Goal: Information Seeking & Learning: Learn about a topic

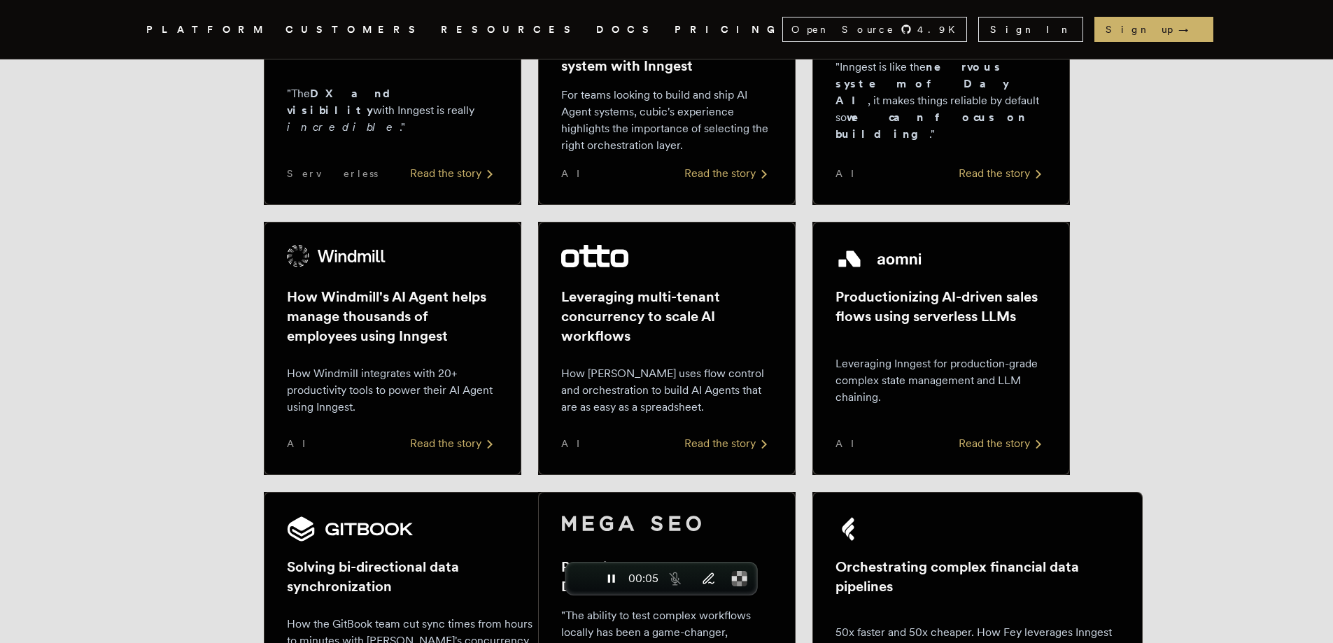
scroll to position [2333, 0]
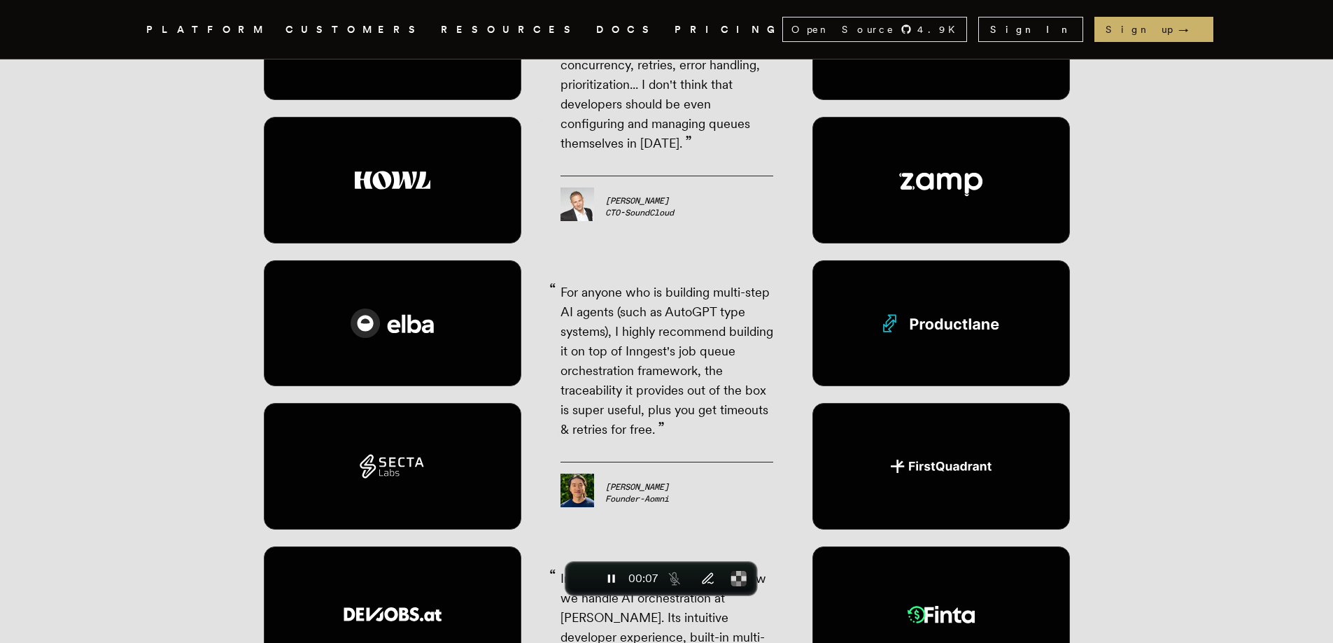
click at [596, 34] on link "DOCS" at bounding box center [627, 29] width 62 height 17
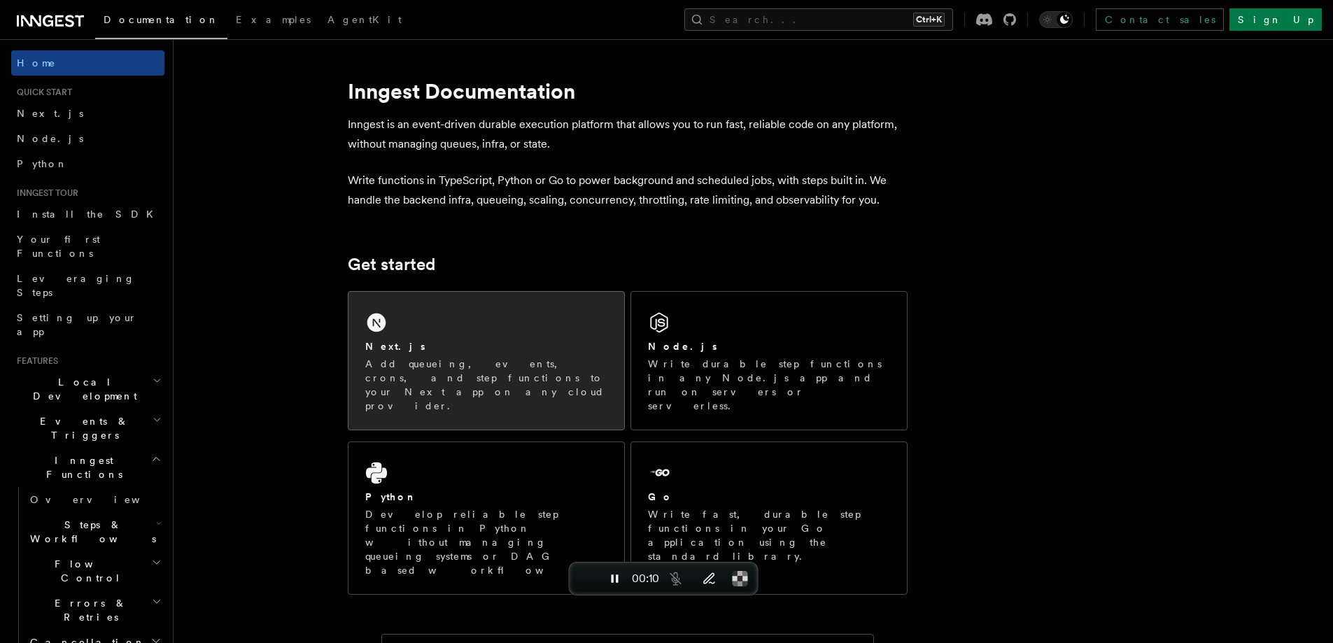
click at [422, 354] on div "Next.js Add queueing, events, crons, and step functions to your Next app on any…" at bounding box center [486, 375] width 242 height 73
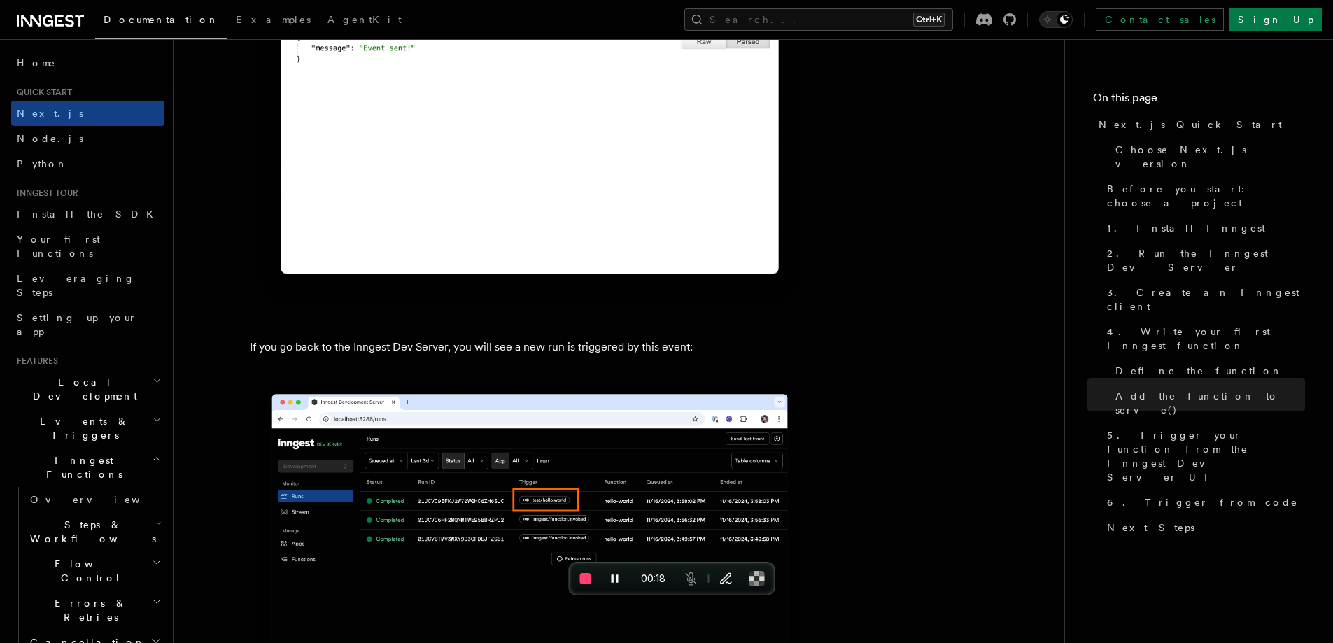
scroll to position [8784, 0]
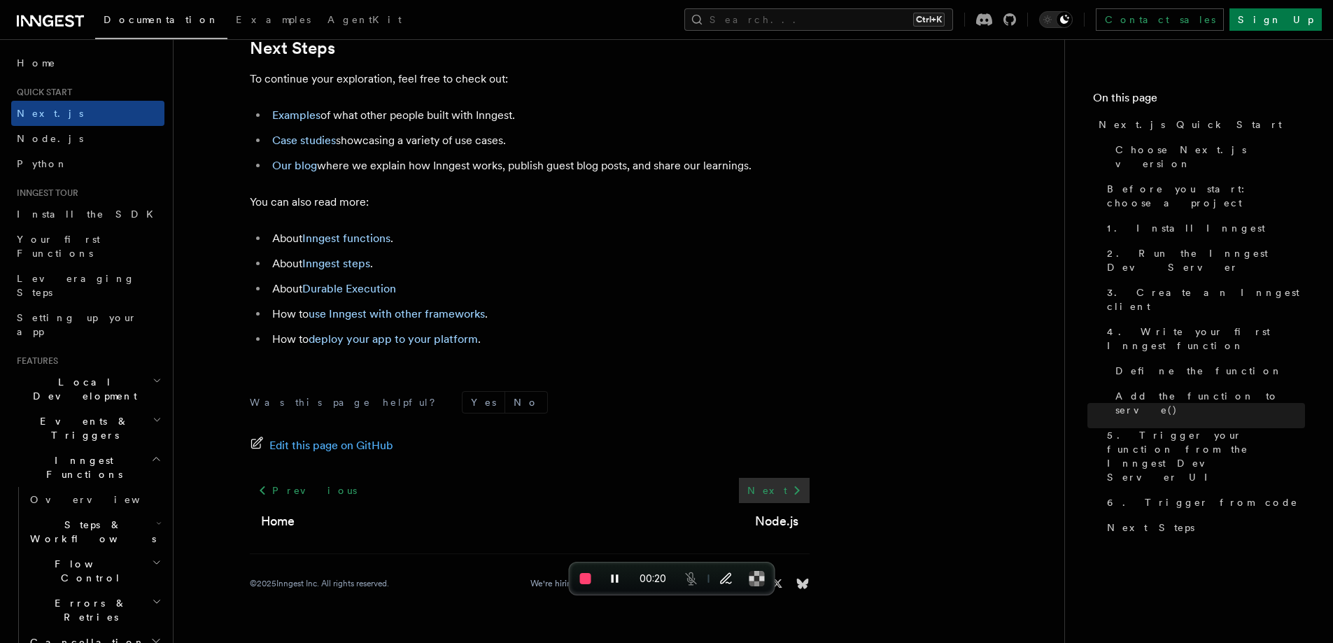
click at [778, 501] on link "Next" at bounding box center [774, 490] width 71 height 25
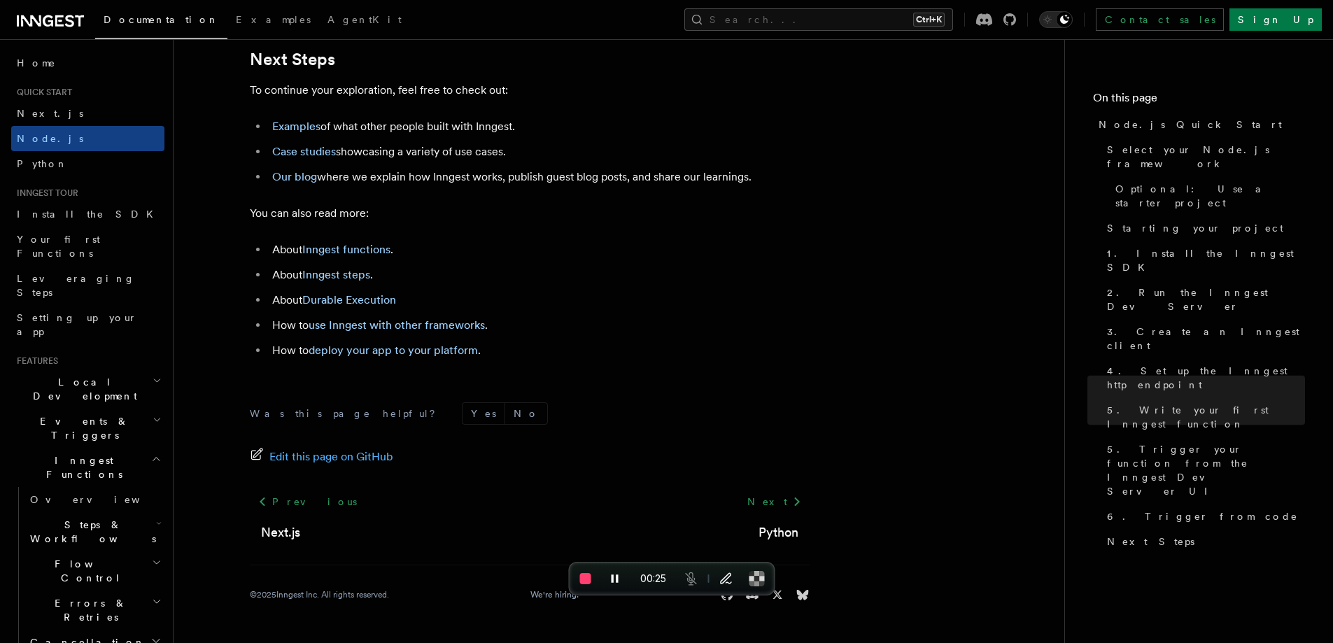
scroll to position [8789, 0]
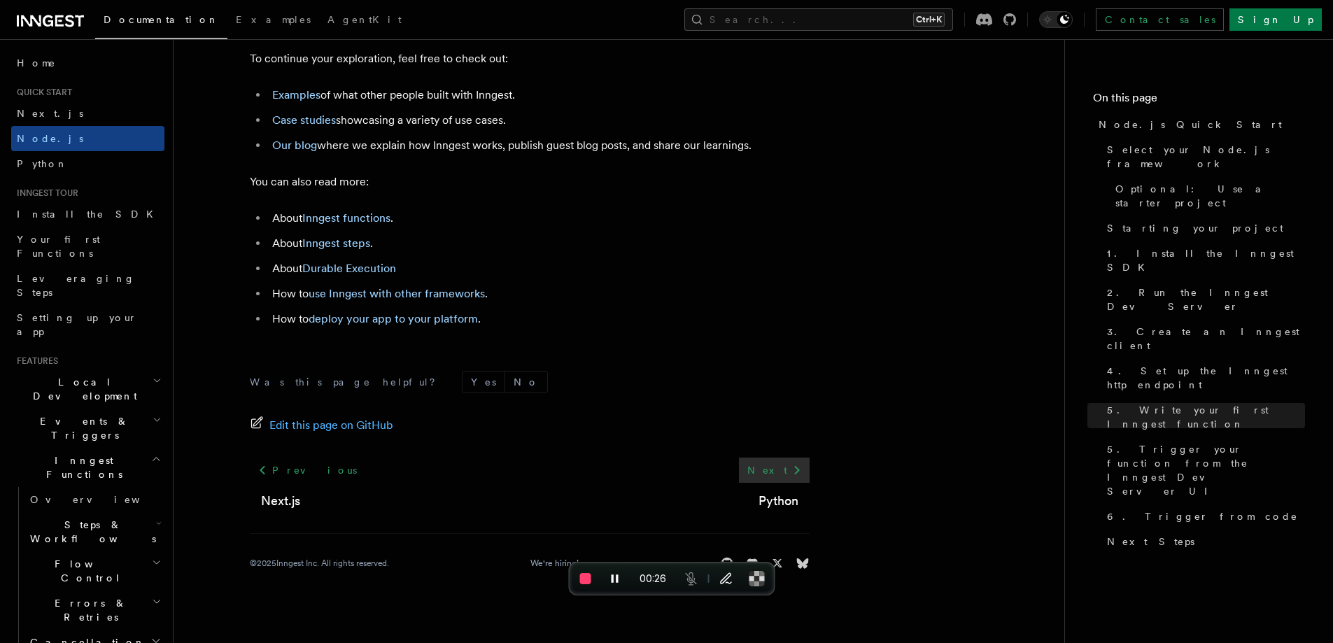
click at [778, 483] on link "Next" at bounding box center [774, 470] width 71 height 25
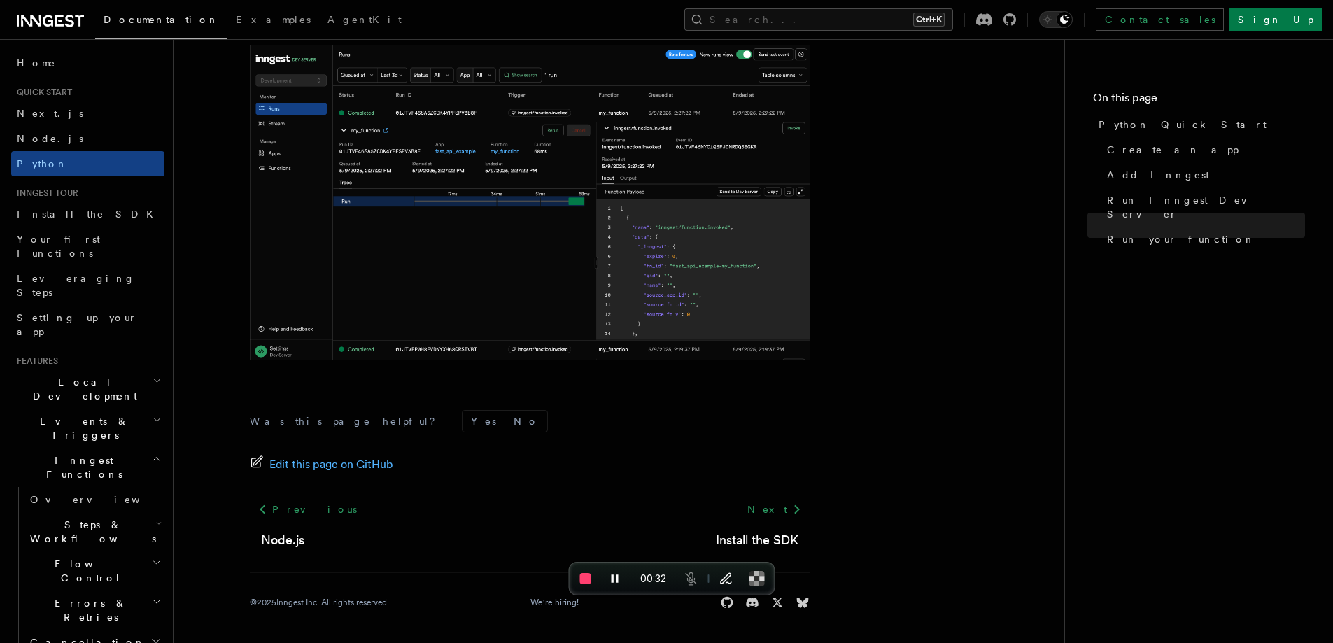
click at [60, 375] on span "Local Development" at bounding box center [81, 389] width 141 height 28
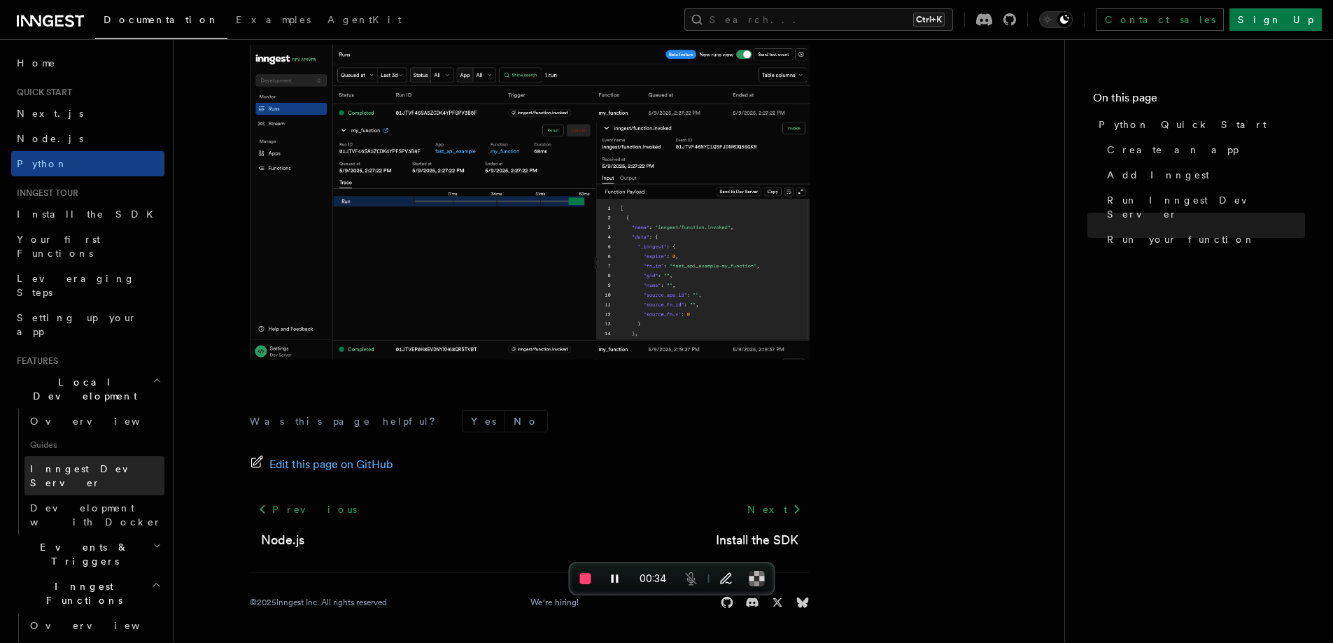
click at [66, 463] on span "Inngest Dev Server" at bounding box center [90, 475] width 120 height 25
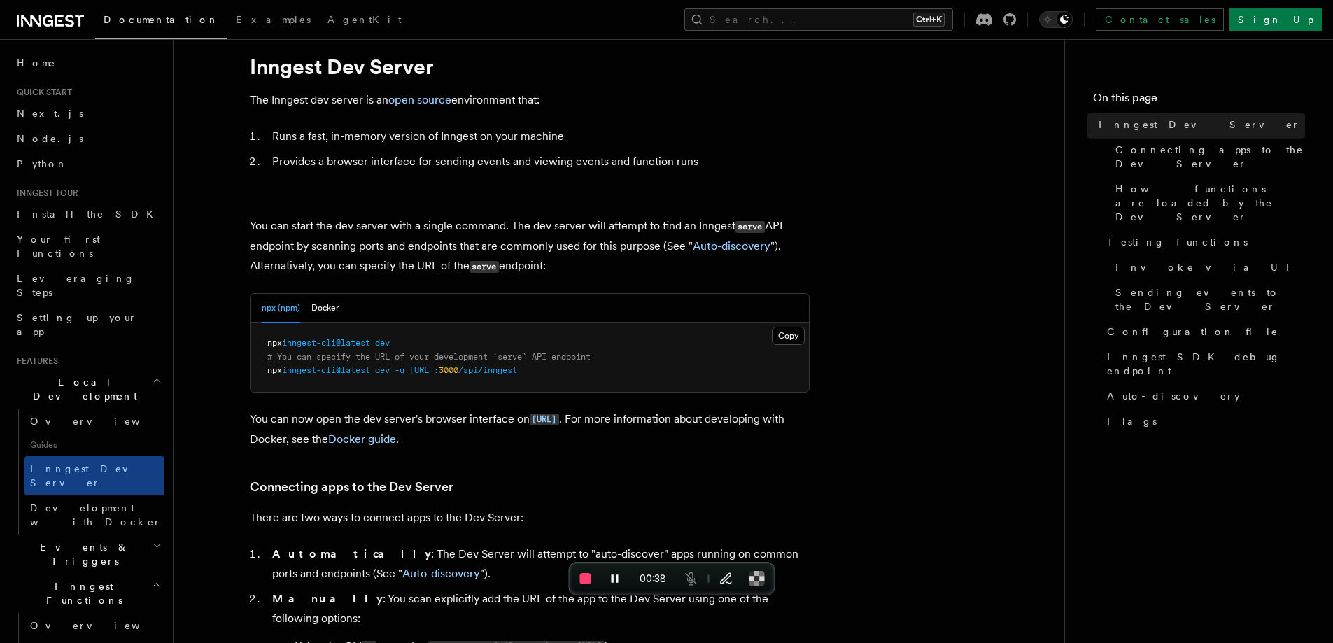
scroll to position [972, 0]
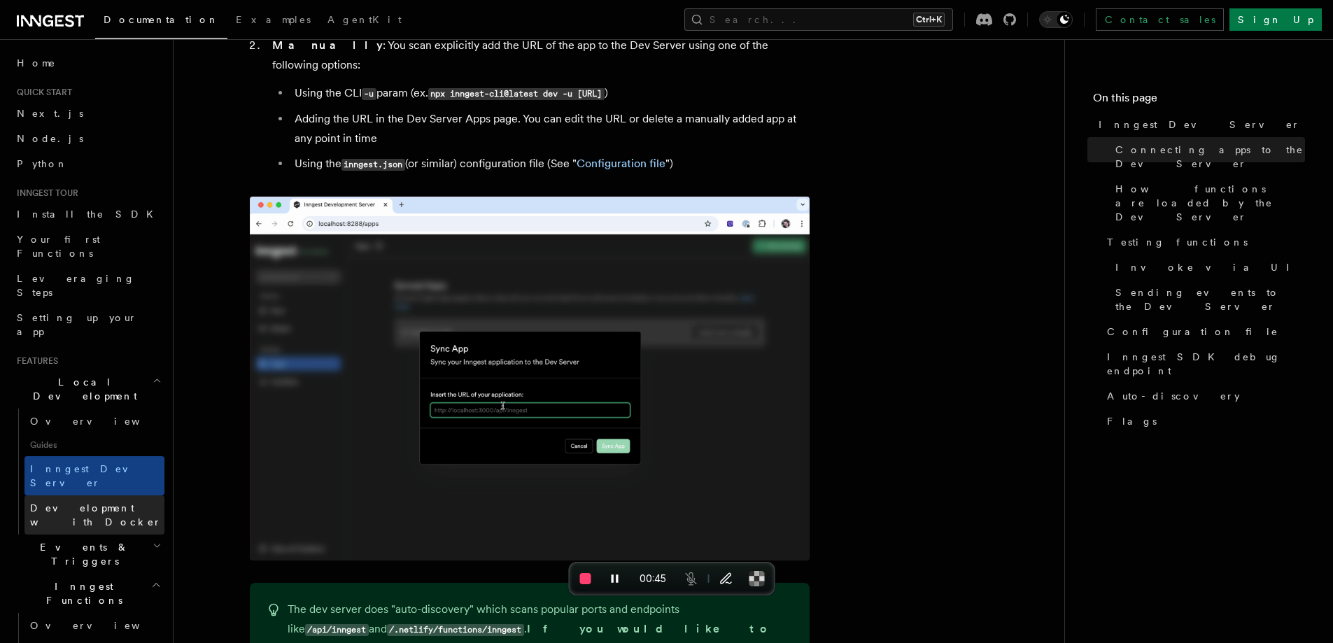
click at [106, 503] on span "Development with Docker" at bounding box center [96, 515] width 132 height 25
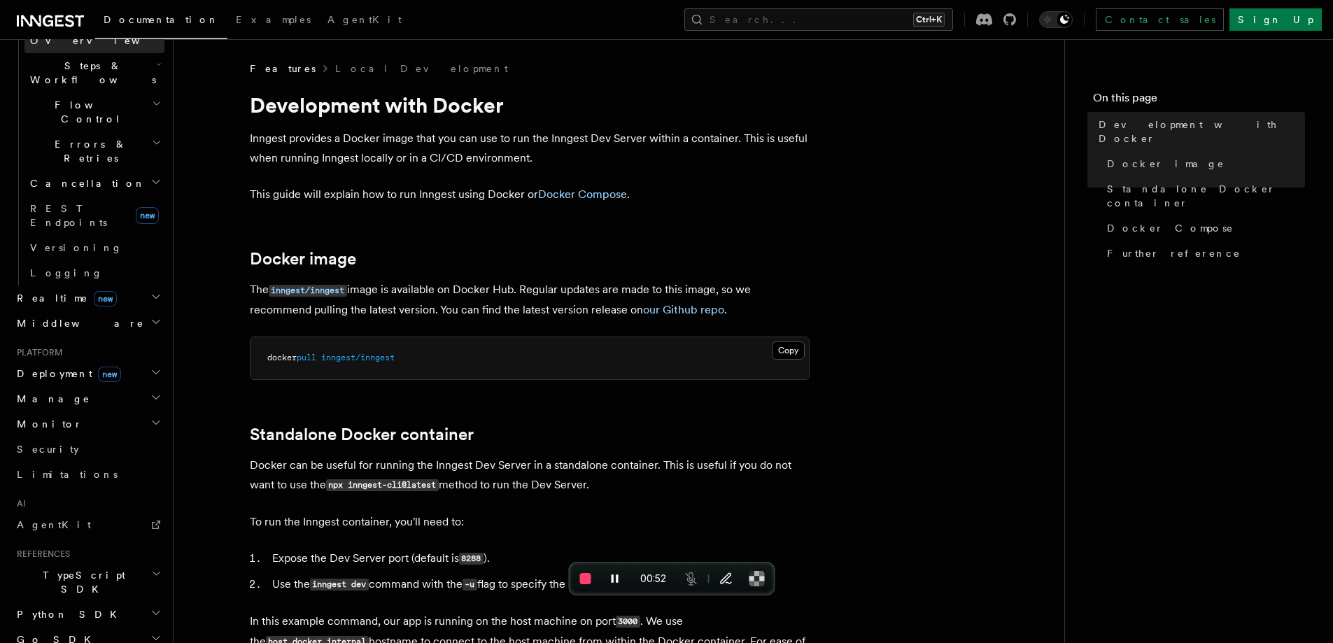
scroll to position [603, 0]
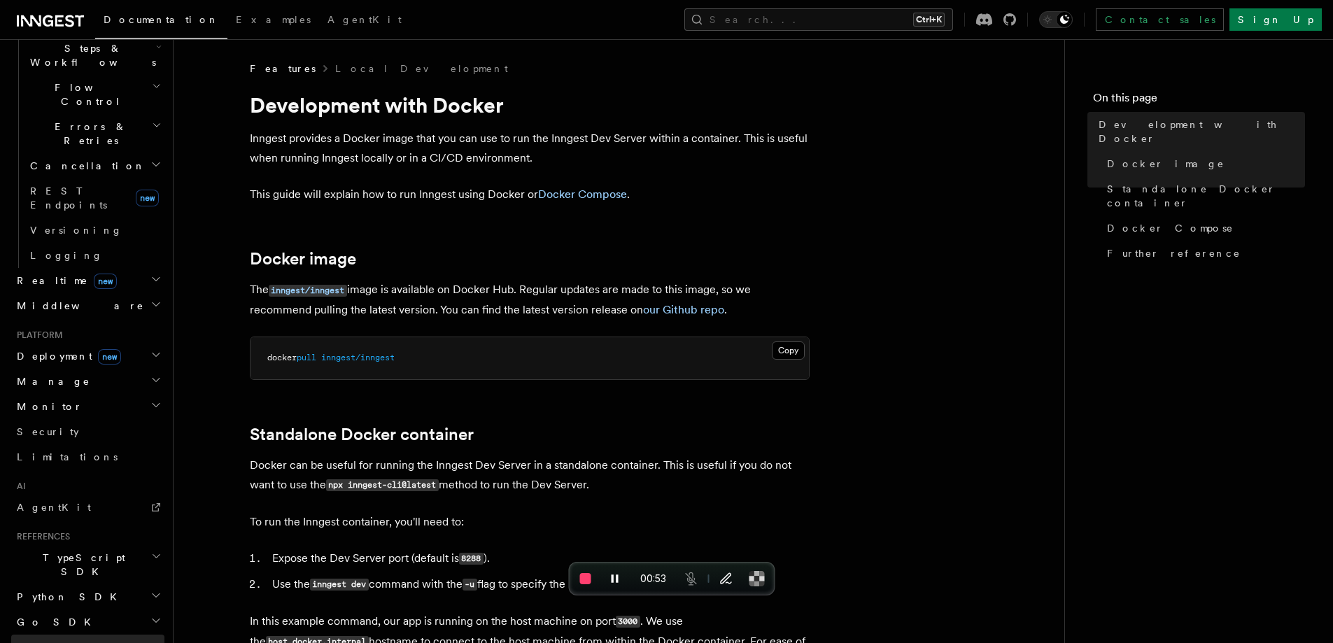
click at [127, 635] on link "REST API" at bounding box center [87, 647] width 153 height 25
click at [584, 587] on button "End recording" at bounding box center [585, 578] width 25 height 25
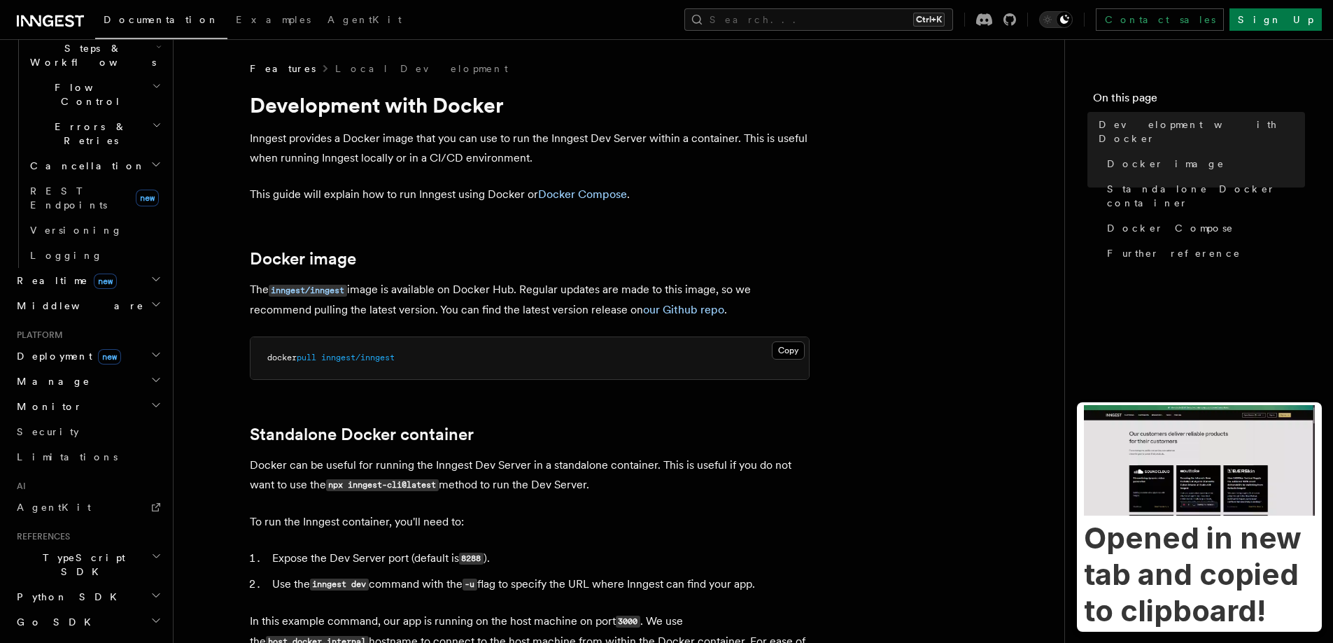
click at [1172, 603] on h3 "Opened in new tab and copied to clipboard!" at bounding box center [1199, 574] width 231 height 109
click at [1134, 516] on img at bounding box center [1199, 460] width 231 height 111
